Goal: Task Accomplishment & Management: Use online tool/utility

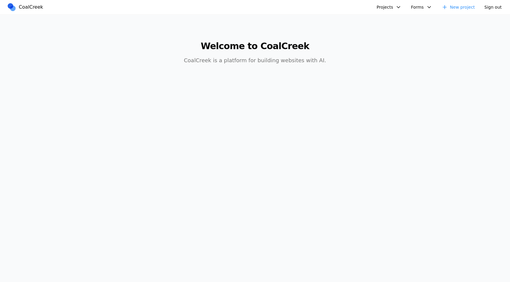
click at [396, 7] on button "Projects" at bounding box center [389, 7] width 32 height 10
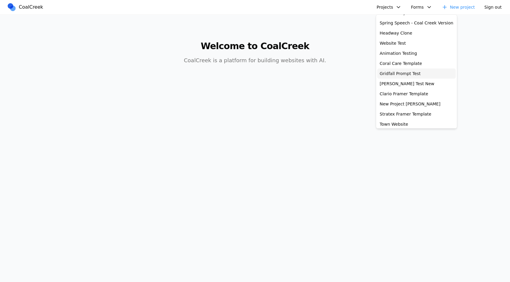
scroll to position [49, 0]
click at [397, 82] on link "[PERSON_NAME] Test New" at bounding box center [416, 83] width 78 height 10
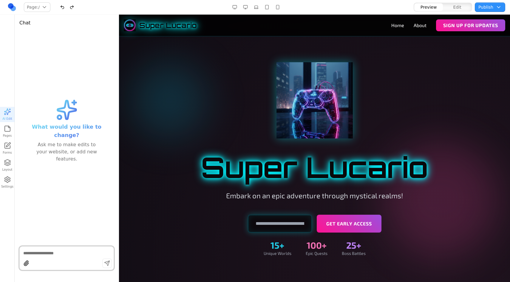
click at [163, 68] on div at bounding box center [314, 100] width 343 height 76
click at [78, 249] on div at bounding box center [66, 259] width 94 height 24
type textarea "********"
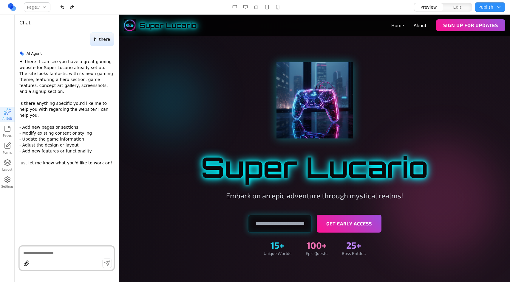
click at [245, 8] on button "button" at bounding box center [246, 7] width 10 height 10
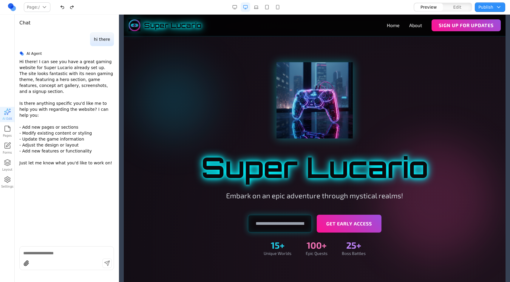
click at [245, 8] on button "button" at bounding box center [246, 7] width 10 height 10
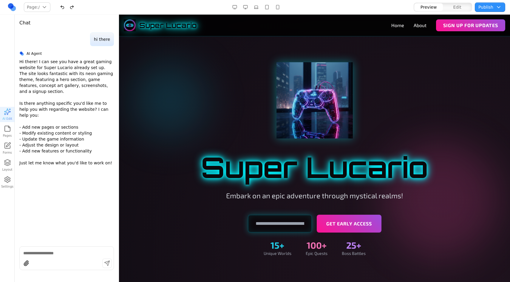
click at [235, 7] on button "button" at bounding box center [235, 7] width 10 height 10
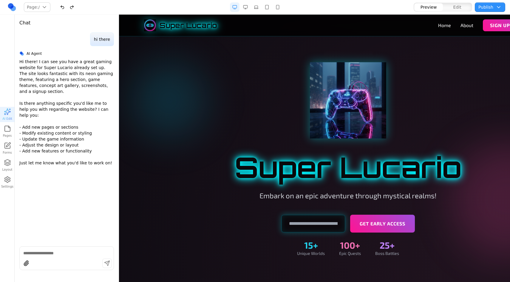
drag, startPoint x: 360, startPoint y: 296, endPoint x: 178, endPoint y: 272, distance: 183.1
click at [266, 9] on button "button" at bounding box center [267, 7] width 10 height 10
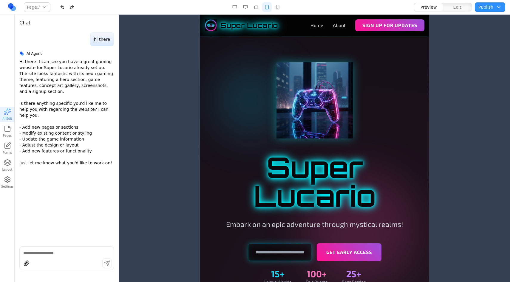
click at [280, 7] on button "button" at bounding box center [278, 7] width 10 height 10
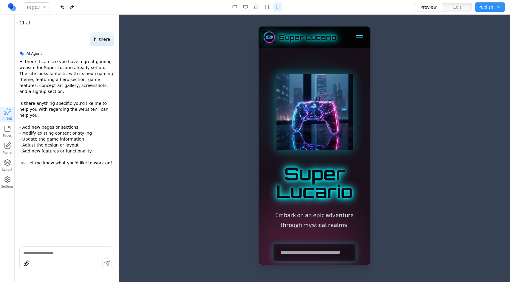
click at [231, 8] on button "button" at bounding box center [235, 7] width 10 height 10
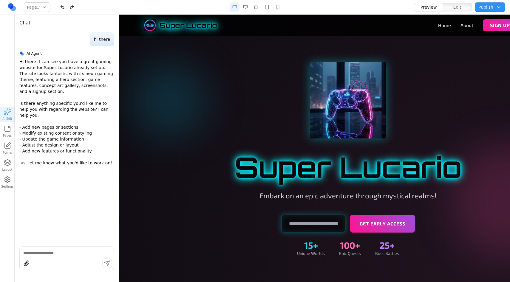
click at [232, 192] on div "Super Lucario Embark on an epic adventure through mystical realms! Get Early Ac…" at bounding box center [347, 159] width 343 height 194
click at [257, 10] on button "button" at bounding box center [256, 7] width 10 height 10
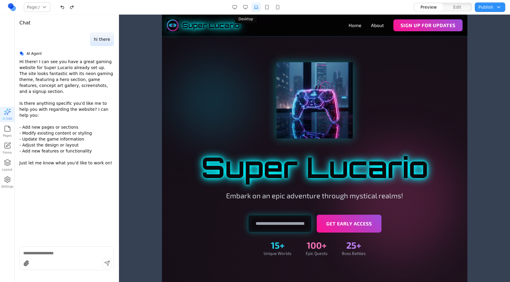
click at [247, 9] on button "button" at bounding box center [246, 7] width 10 height 10
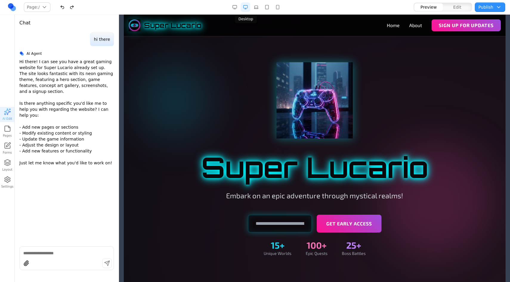
click at [243, 8] on button "button" at bounding box center [246, 7] width 10 height 10
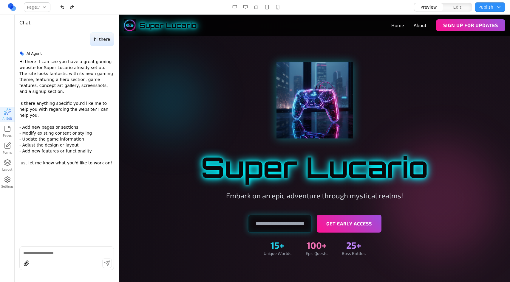
click at [10, 159] on button "Layout" at bounding box center [7, 165] width 15 height 15
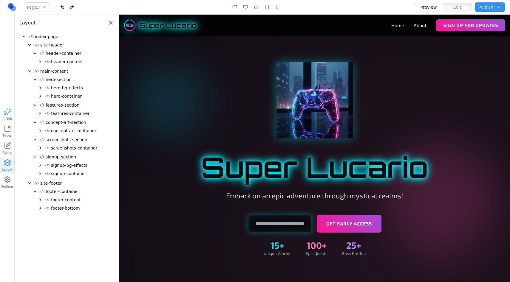
click at [55, 59] on span "header-content" at bounding box center [67, 62] width 32 height 6
click at [39, 61] on icon "Expand" at bounding box center [40, 61] width 5 height 5
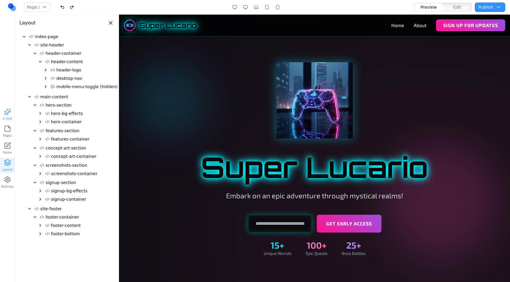
click at [46, 79] on icon "Expand" at bounding box center [45, 78] width 1 height 2
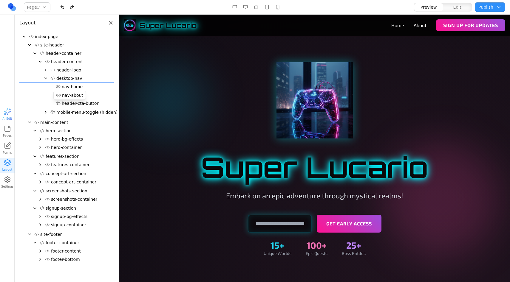
drag, startPoint x: 68, startPoint y: 95, endPoint x: 70, endPoint y: 86, distance: 9.5
click at [70, 86] on div "index-page site-header header-container header-content header-logo desktop-nav …" at bounding box center [66, 149] width 94 height 234
click at [83, 24] on button "Cancel" at bounding box center [80, 23] width 16 height 7
drag, startPoint x: 85, startPoint y: 95, endPoint x: 86, endPoint y: 86, distance: 8.6
click at [86, 86] on div "index-page site-header header-container header-content header-logo desktop-nav …" at bounding box center [66, 149] width 94 height 234
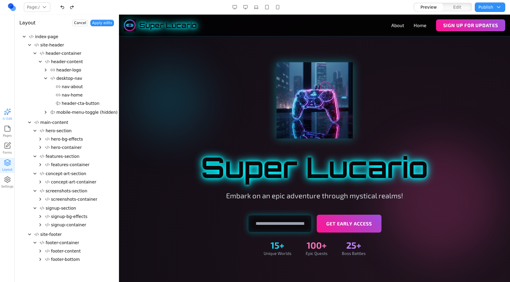
click at [97, 24] on button "Apply edits" at bounding box center [102, 23] width 24 height 7
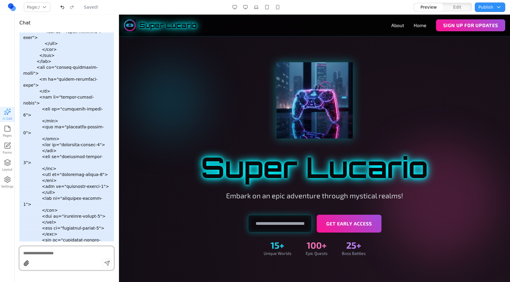
click at [160, 89] on div at bounding box center [314, 100] width 343 height 76
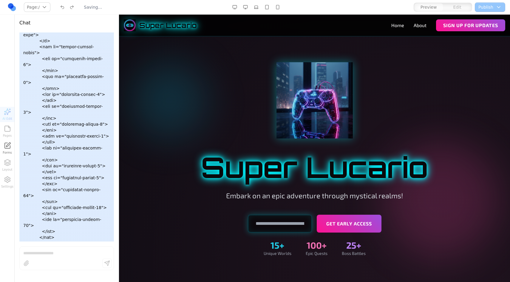
scroll to position [4856, 0]
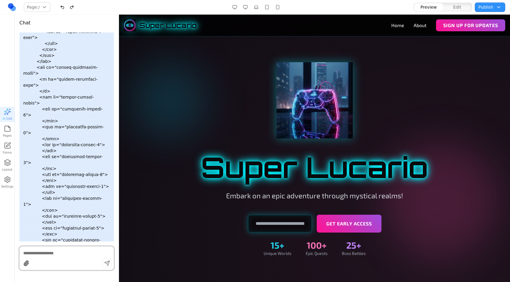
click at [349, 2] on div "Preview Edit Publish Choose publish destination Staging [URL][DOMAIN_NAME] Publ…" at bounding box center [423, 7] width 163 height 10
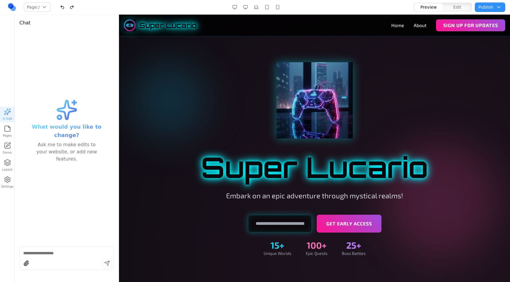
click at [9, 160] on icon "button" at bounding box center [7, 162] width 7 height 7
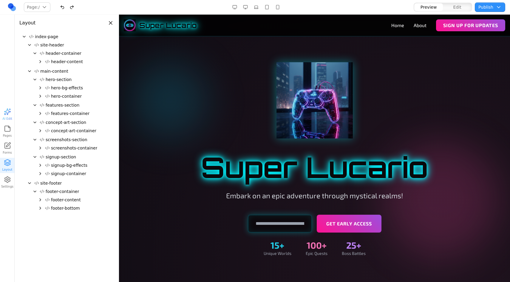
click at [111, 26] on button "Close panel" at bounding box center [110, 23] width 7 height 7
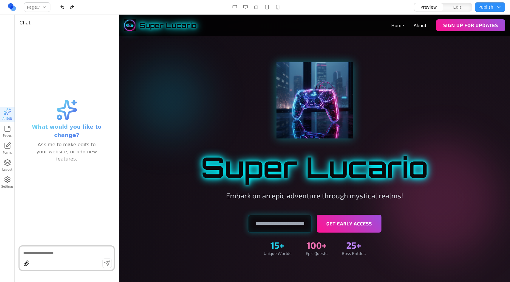
click at [8, 129] on icon "button" at bounding box center [7, 128] width 7 height 7
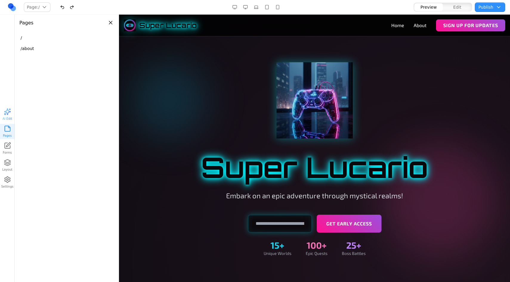
click at [109, 22] on button "Close panel" at bounding box center [110, 22] width 7 height 7
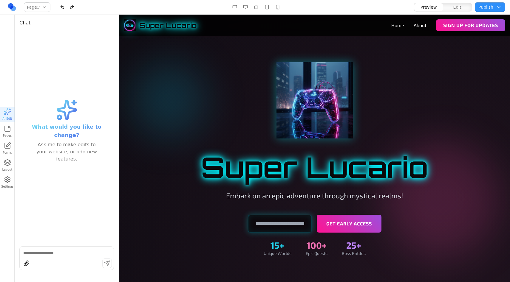
click at [10, 128] on icon "button" at bounding box center [7, 128] width 7 height 7
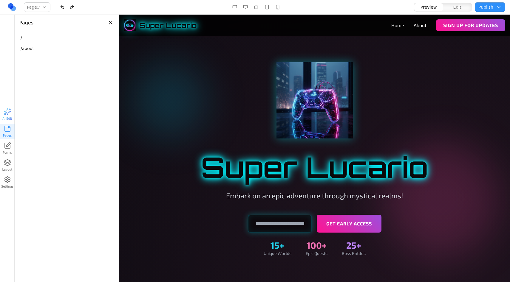
click at [54, 50] on button "/about" at bounding box center [66, 48] width 99 height 11
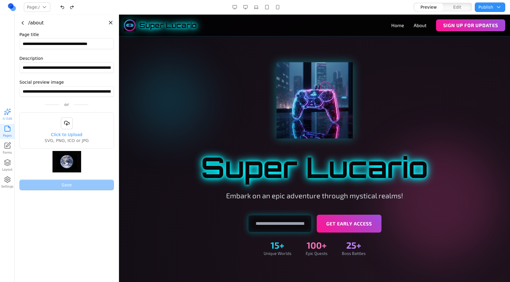
click at [21, 25] on button "Go back" at bounding box center [22, 23] width 7 height 7
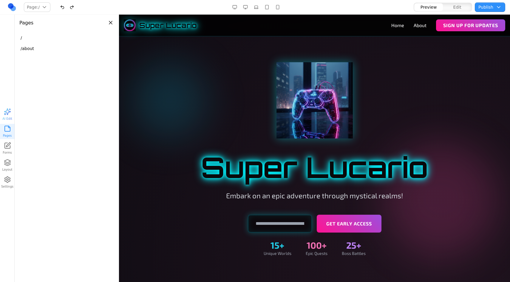
click at [110, 23] on button "Close panel" at bounding box center [110, 22] width 7 height 7
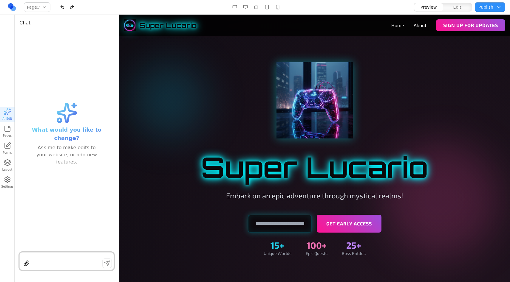
click at [5, 184] on button "Settings" at bounding box center [7, 182] width 15 height 15
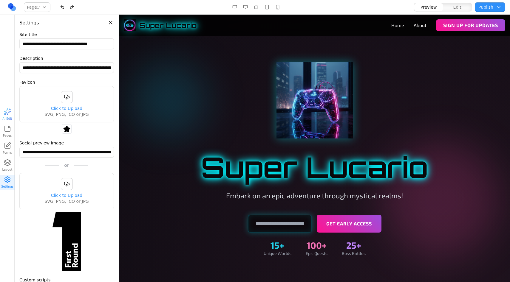
click at [109, 22] on button "Close panel" at bounding box center [110, 22] width 7 height 7
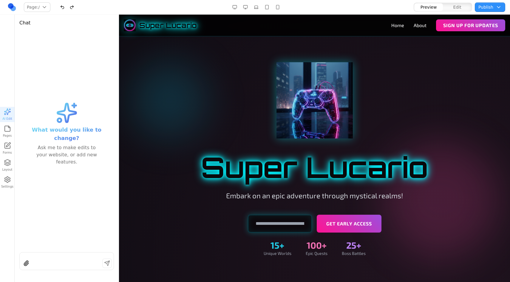
click at [7, 159] on icon "button" at bounding box center [7, 162] width 7 height 7
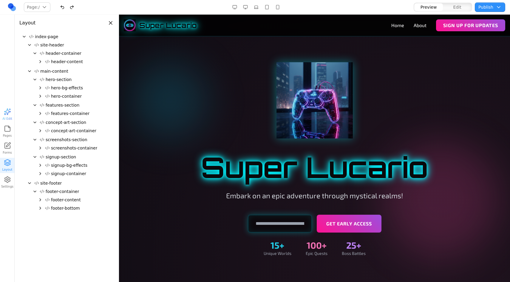
click at [111, 23] on button "Close panel" at bounding box center [110, 23] width 7 height 7
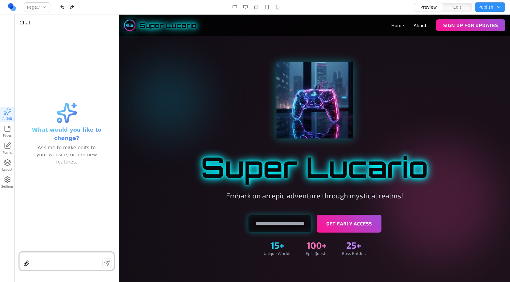
click at [257, 10] on button "button" at bounding box center [256, 7] width 10 height 10
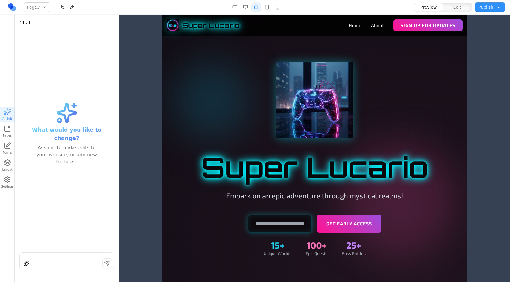
click at [256, 7] on button "button" at bounding box center [256, 7] width 10 height 10
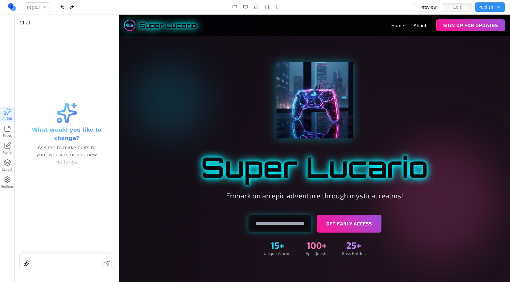
click at [280, 6] on button "button" at bounding box center [278, 7] width 10 height 10
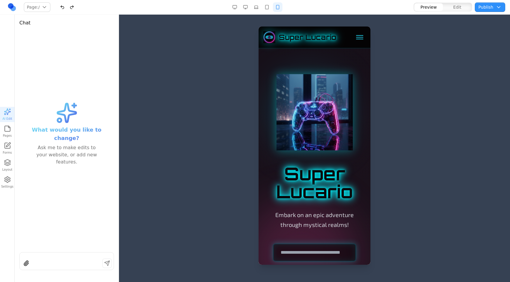
click at [267, 10] on button "button" at bounding box center [267, 7] width 10 height 10
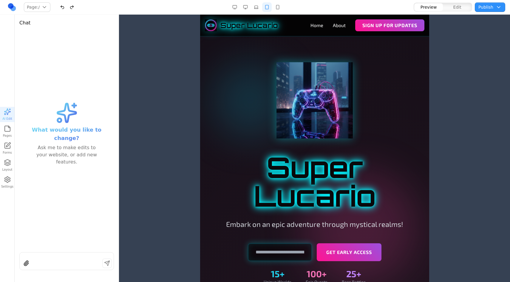
click at [266, 9] on button "button" at bounding box center [267, 7] width 10 height 10
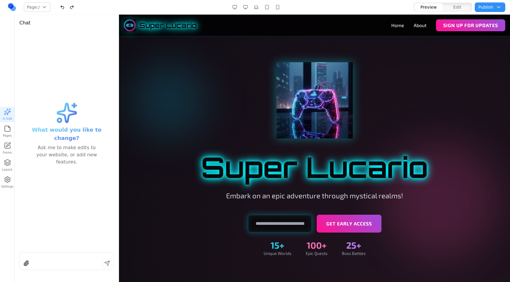
click at [237, 7] on button "button" at bounding box center [235, 7] width 10 height 10
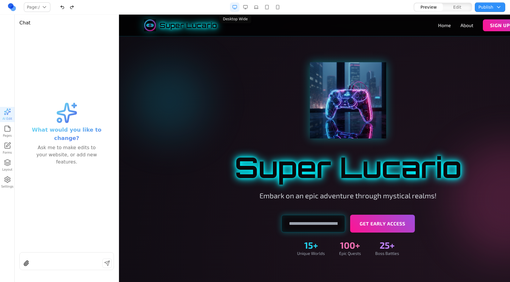
click at [234, 8] on button "button" at bounding box center [235, 7] width 10 height 10
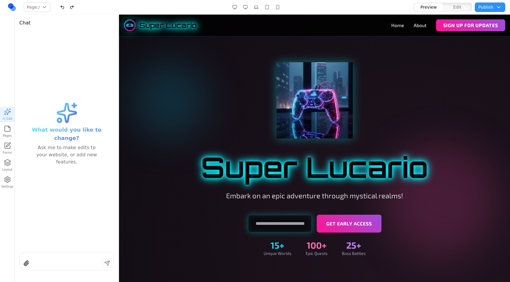
click at [234, 10] on button "button" at bounding box center [235, 7] width 10 height 10
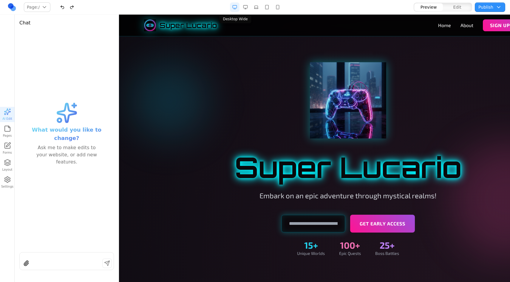
click at [235, 11] on button "button" at bounding box center [235, 7] width 10 height 10
